Goal: Task Accomplishment & Management: Manage account settings

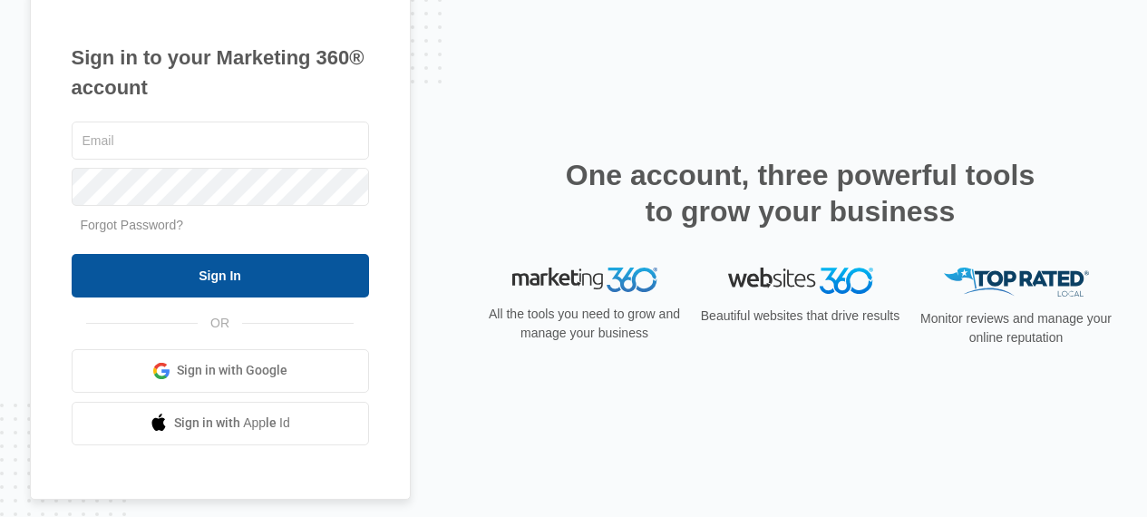
type input "[EMAIL_ADDRESS][DOMAIN_NAME]"
click at [328, 277] on input "Sign In" at bounding box center [220, 276] width 297 height 44
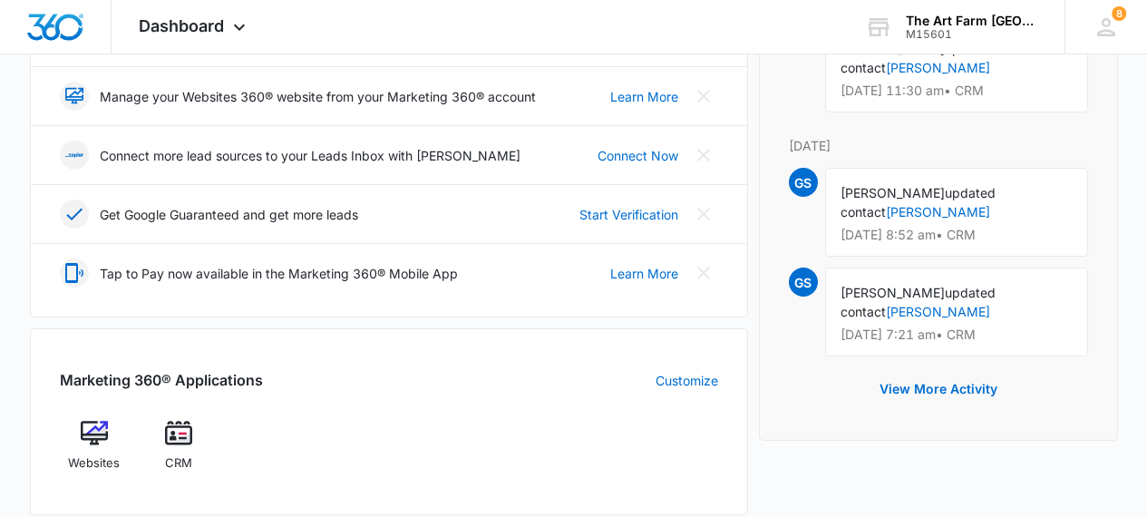
scroll to position [460, 0]
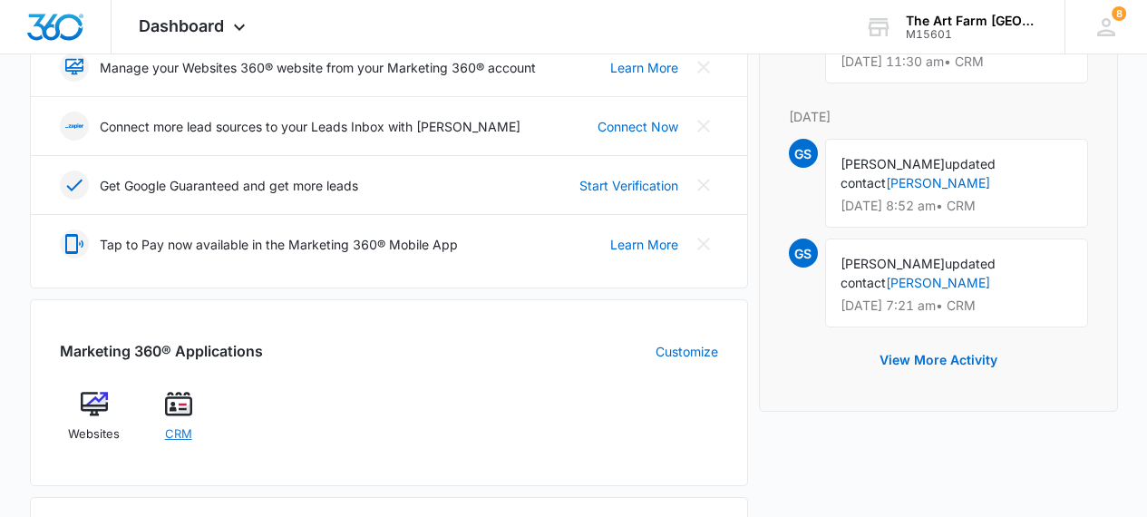
click at [184, 434] on span "CRM" at bounding box center [178, 434] width 27 height 18
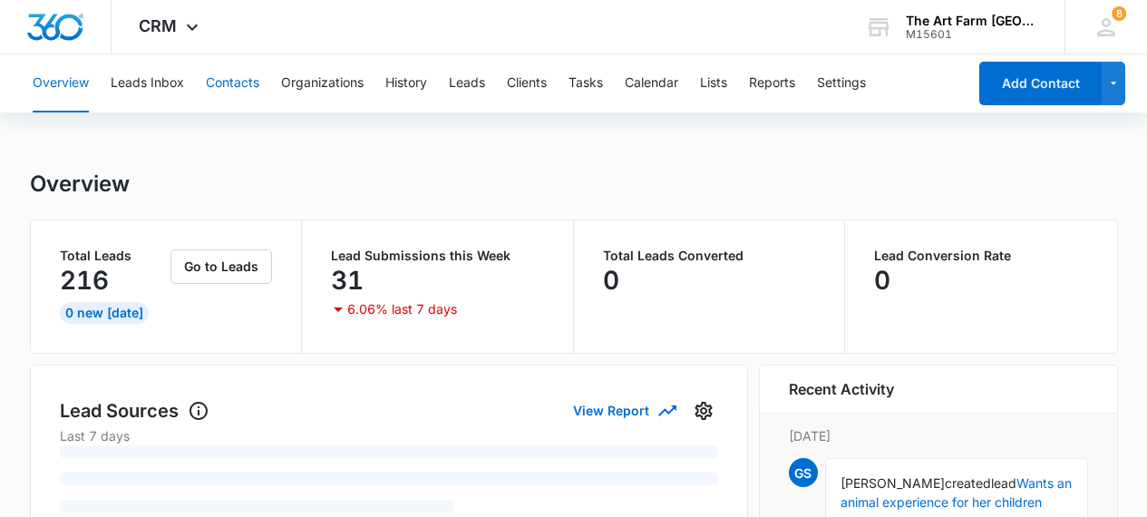
click at [254, 89] on button "Contacts" at bounding box center [232, 83] width 53 height 58
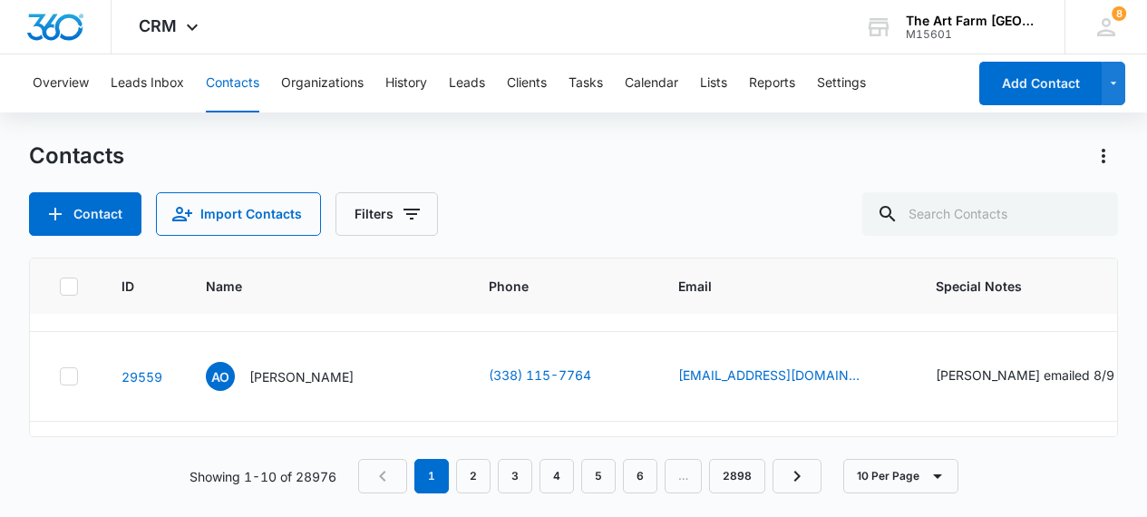
scroll to position [163, 0]
